Goal: Transaction & Acquisition: Purchase product/service

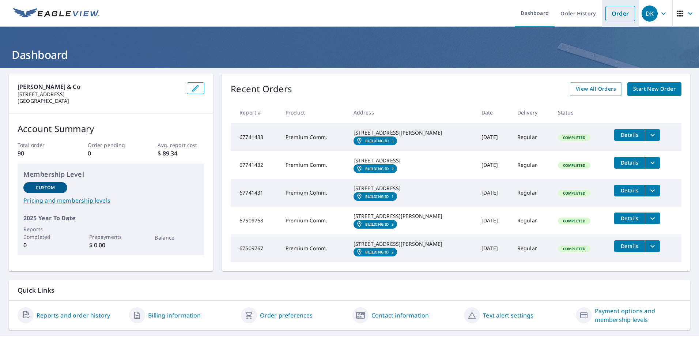
click at [611, 14] on link "Order" at bounding box center [620, 13] width 30 height 15
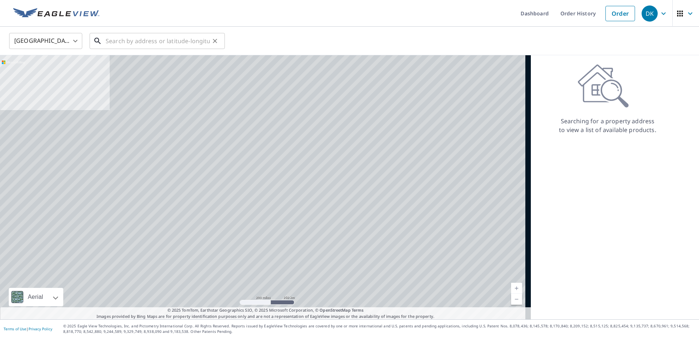
click at [125, 43] on input "text" at bounding box center [158, 41] width 104 height 20
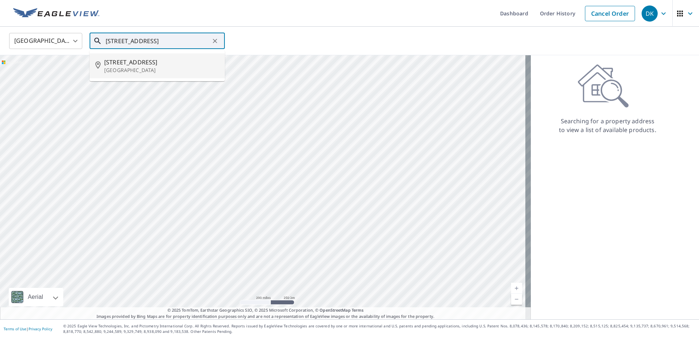
click at [133, 63] on span "[STREET_ADDRESS]" at bounding box center [161, 62] width 115 height 9
type input "[STREET_ADDRESS]"
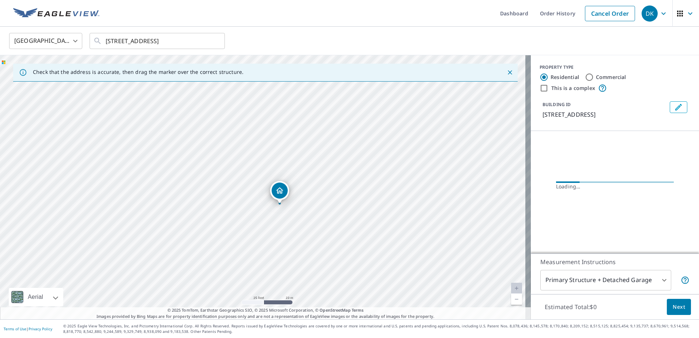
drag, startPoint x: 328, startPoint y: 128, endPoint x: 297, endPoint y: 245, distance: 121.3
click at [297, 245] on div "[STREET_ADDRESS]" at bounding box center [265, 187] width 531 height 264
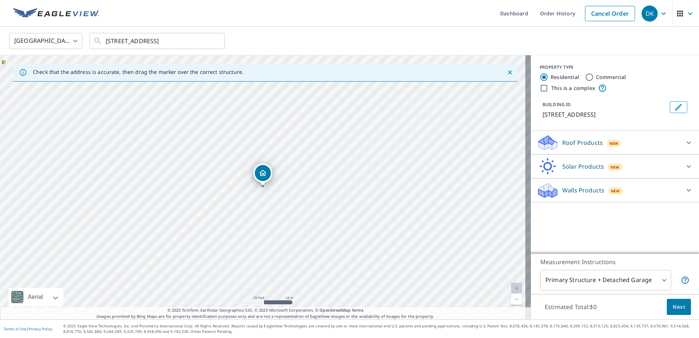
click at [585, 77] on input "Commercial" at bounding box center [589, 77] width 9 height 9
radio input "true"
type input "4"
click at [631, 143] on div "Roof Products New" at bounding box center [608, 142] width 143 height 17
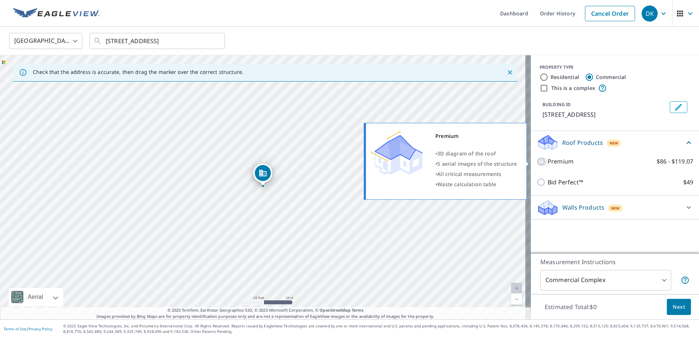
drag, startPoint x: 535, startPoint y: 159, endPoint x: 571, endPoint y: 172, distance: 38.0
click at [537, 160] on input "Premium $86 - $119.07" at bounding box center [542, 161] width 11 height 9
checkbox input "true"
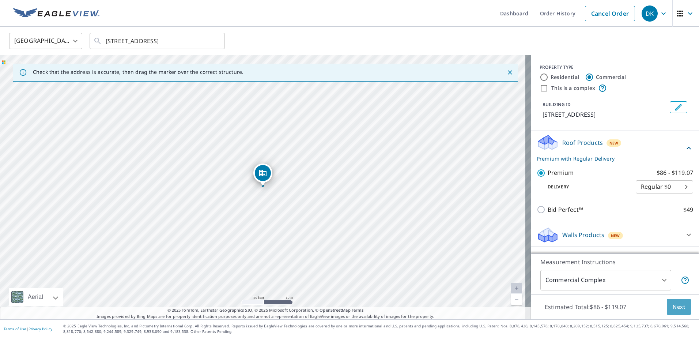
click at [674, 308] on span "Next" at bounding box center [679, 306] width 12 height 9
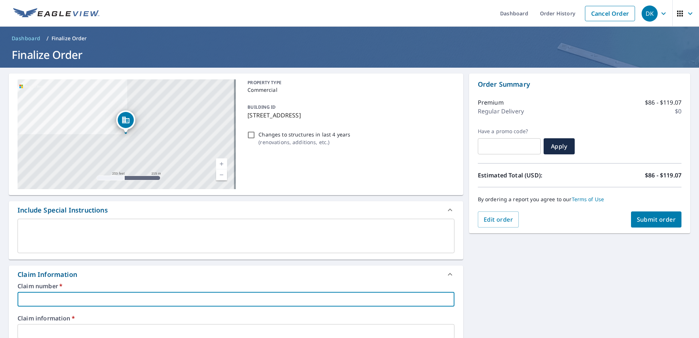
click at [47, 302] on input "text" at bounding box center [236, 299] width 437 height 15
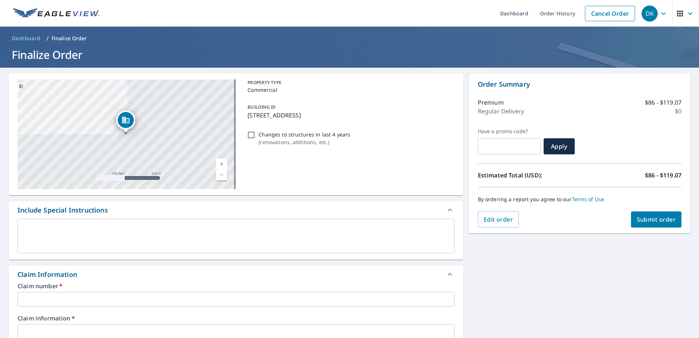
click at [56, 296] on input "text" at bounding box center [236, 299] width 437 height 15
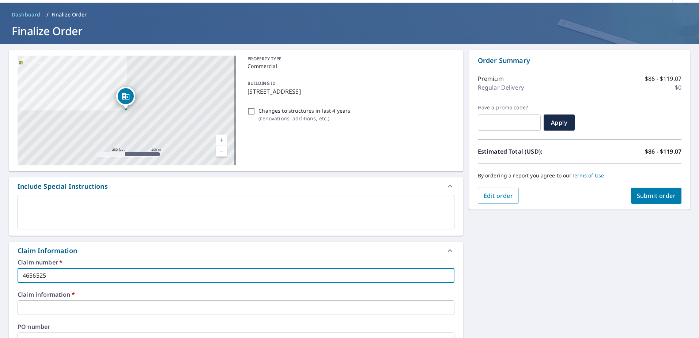
scroll to position [73, 0]
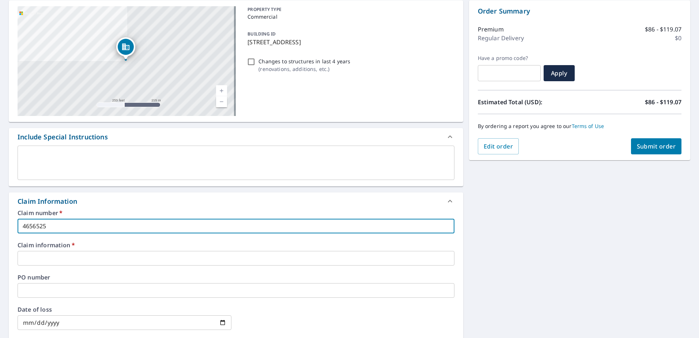
type input "4656525"
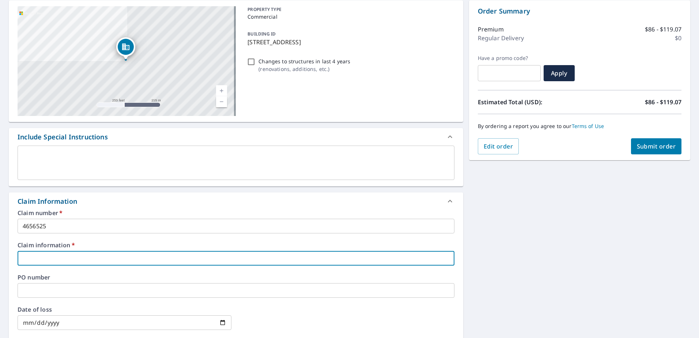
click at [64, 261] on input "text" at bounding box center [236, 258] width 437 height 15
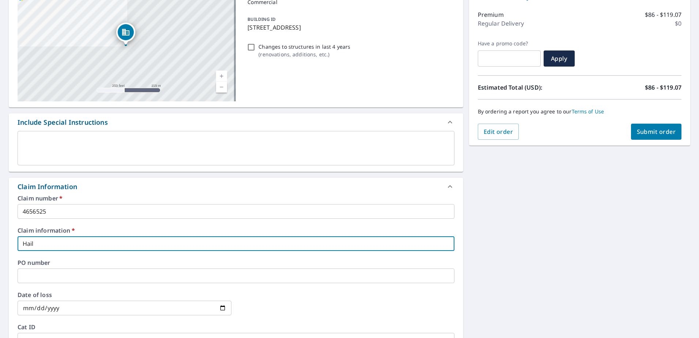
scroll to position [110, 0]
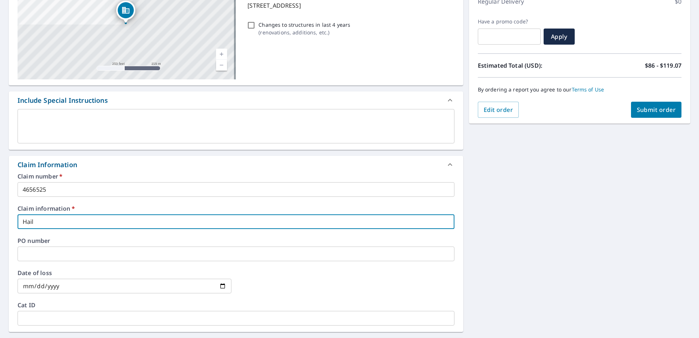
type input "Hail"
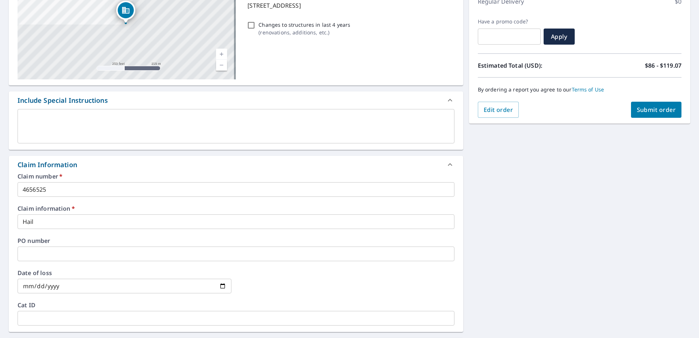
click at [64, 289] on input "date" at bounding box center [125, 286] width 214 height 15
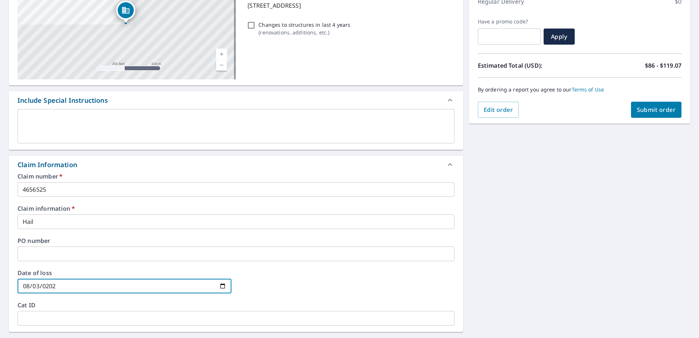
type input "[DATE]"
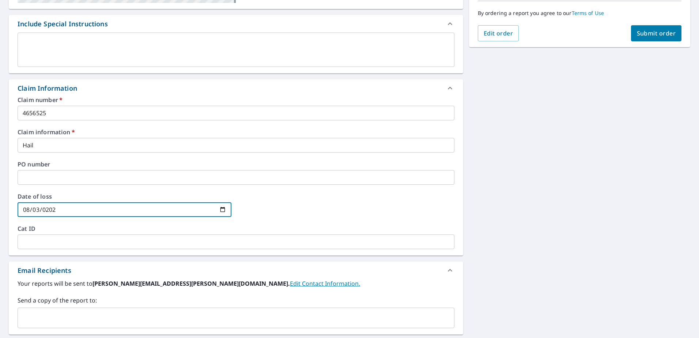
scroll to position [175, 0]
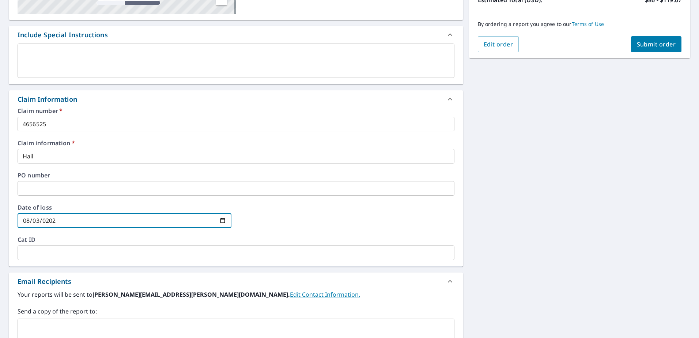
click at [649, 46] on span "Submit order" at bounding box center [656, 44] width 39 height 8
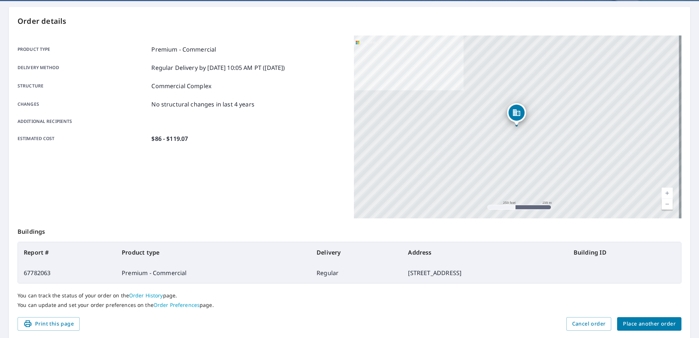
scroll to position [92, 0]
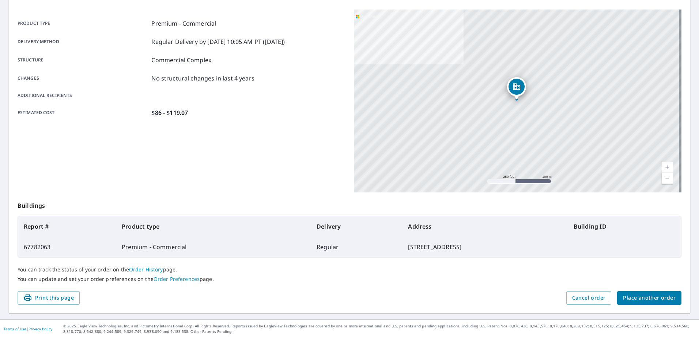
click at [636, 296] on span "Place another order" at bounding box center [649, 297] width 53 height 9
